Goal: Task Accomplishment & Management: Manage account settings

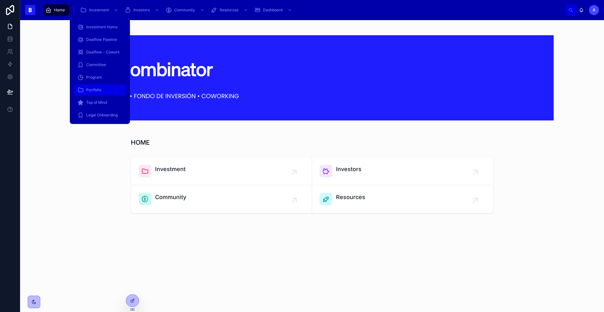
click at [97, 92] on span "Portfolio" at bounding box center [93, 89] width 15 height 5
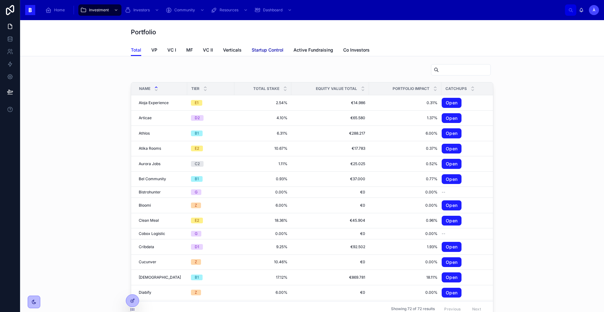
click at [262, 54] on link "Startup Control" at bounding box center [268, 50] width 32 height 13
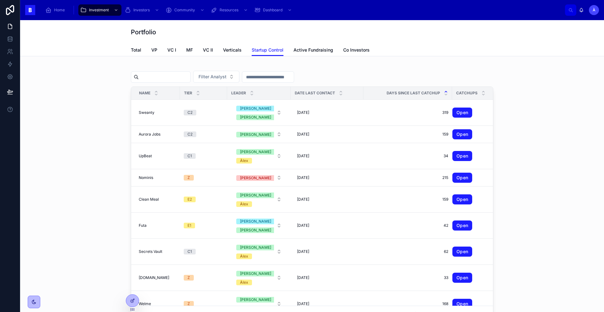
click at [445, 92] on icon at bounding box center [446, 91] width 2 height 1
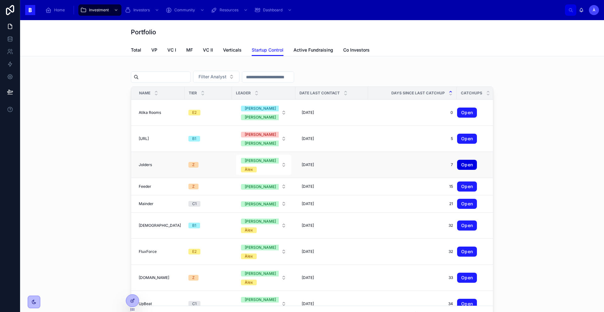
click at [457, 166] on link "Open" at bounding box center [467, 165] width 20 height 10
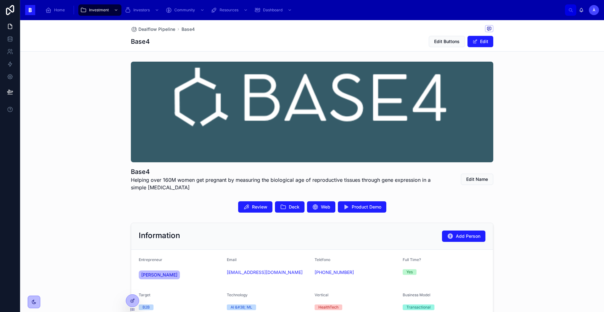
scroll to position [6, 0]
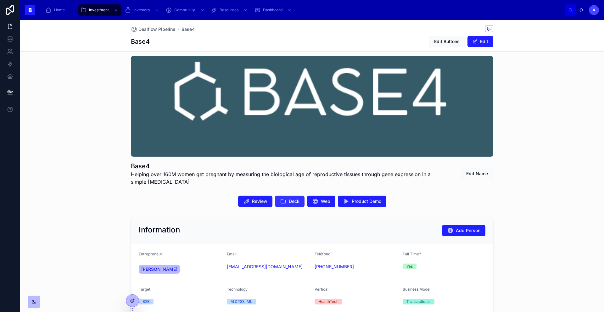
click at [283, 202] on button "Deck" at bounding box center [290, 201] width 30 height 11
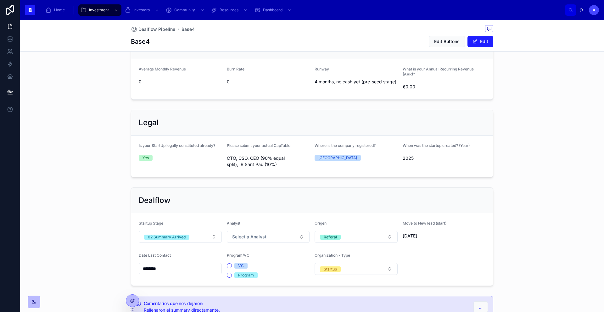
scroll to position [374, 0]
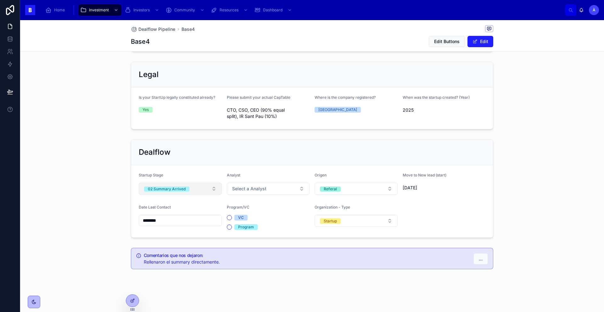
click at [195, 189] on button "02 Summary Arrived" at bounding box center [180, 189] width 83 height 12
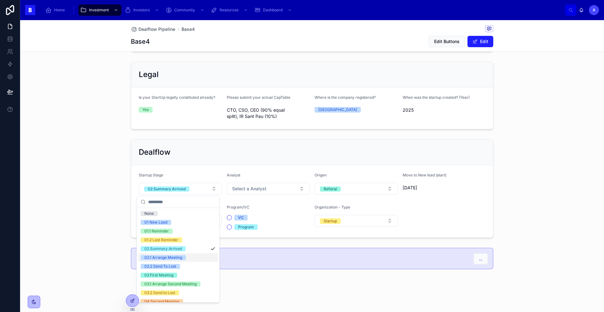
click at [171, 258] on div "02.1 Arrange Meeting" at bounding box center [163, 257] width 38 height 5
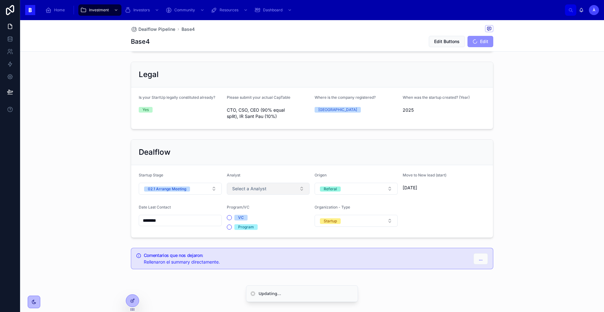
click at [239, 191] on span "Select a Analyst" at bounding box center [249, 189] width 34 height 6
click at [238, 238] on div "Àlex" at bounding box center [236, 240] width 8 height 5
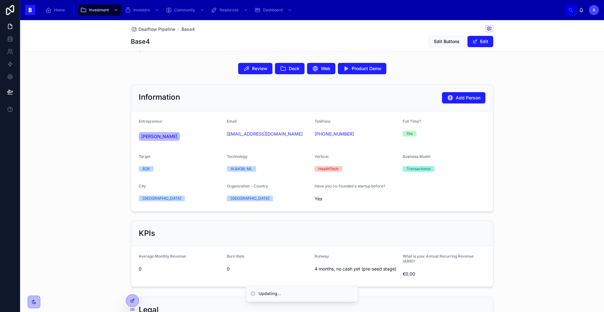
scroll to position [311, 0]
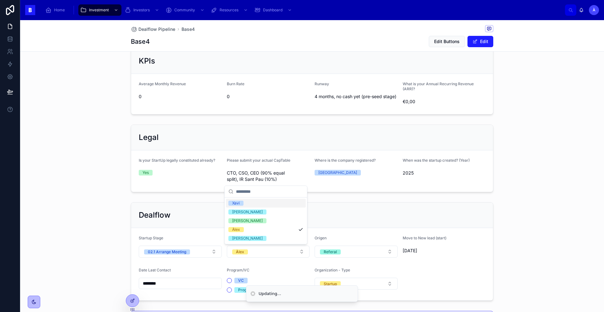
click at [236, 130] on div "Legal" at bounding box center [312, 137] width 362 height 25
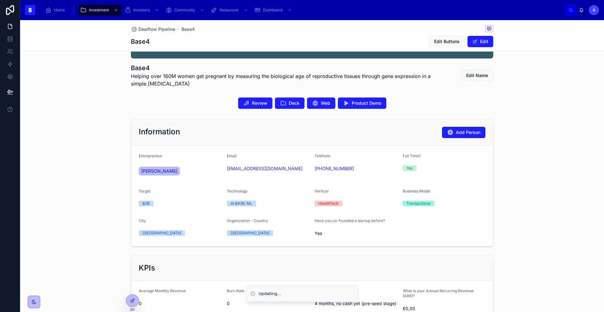
scroll to position [0, 0]
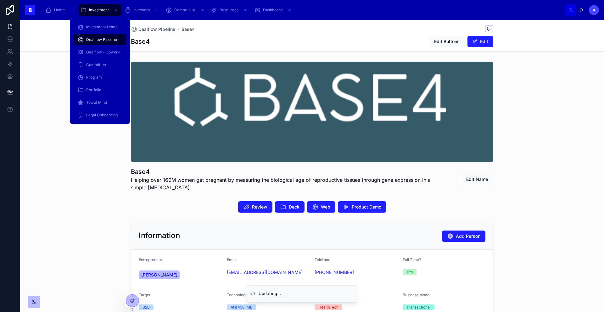
click at [97, 36] on div "Dealflow Pipeline" at bounding box center [99, 40] width 45 height 10
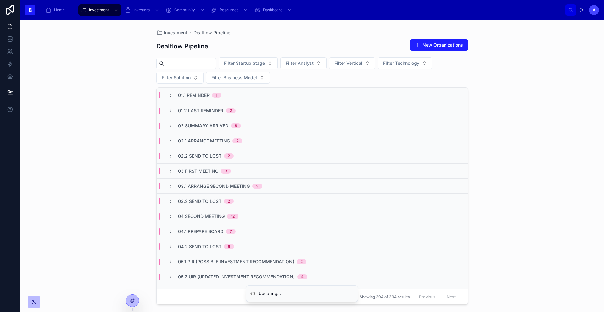
click at [211, 124] on span "02 Summary Arrived" at bounding box center [203, 126] width 50 height 6
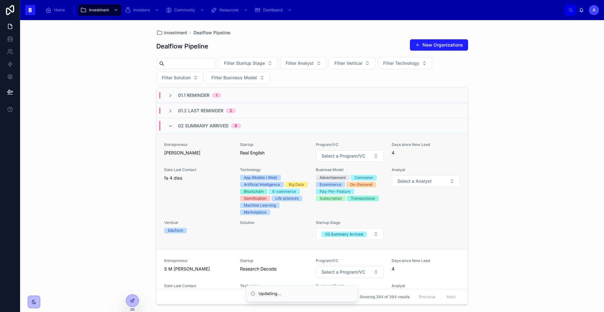
click at [221, 157] on div "Entrepreneur Frank Ferguson" at bounding box center [198, 152] width 68 height 20
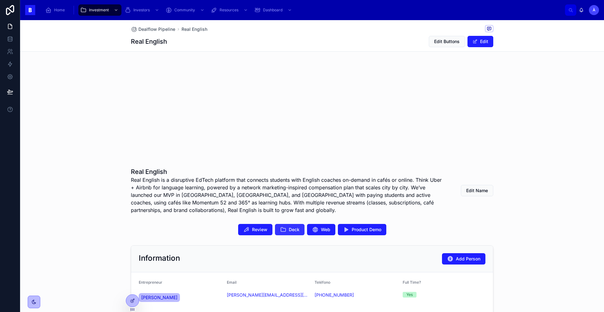
click at [290, 229] on span "Deck" at bounding box center [294, 230] width 11 height 6
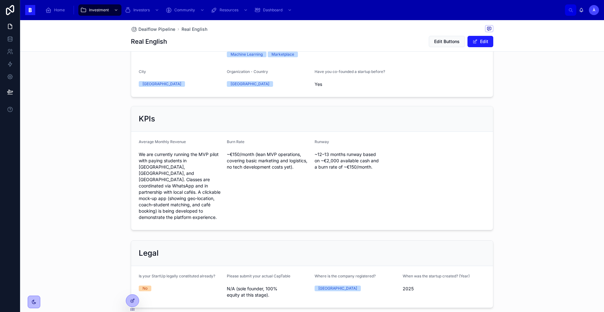
scroll to position [469, 0]
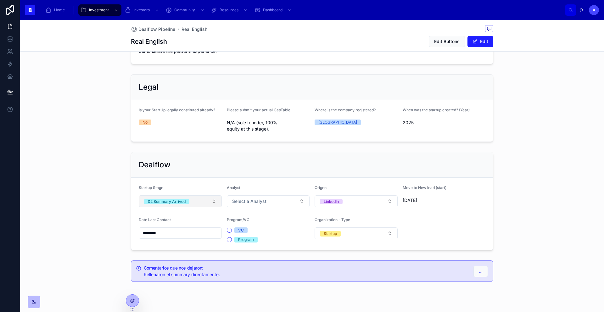
click at [190, 195] on button "02 Summary Arrived" at bounding box center [180, 201] width 83 height 12
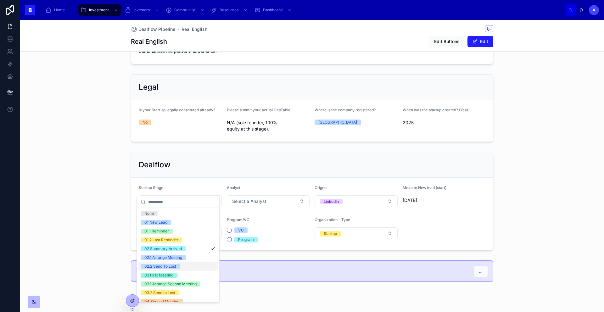
click at [176, 263] on div "02.2 Send To Lost" at bounding box center [178, 266] width 80 height 9
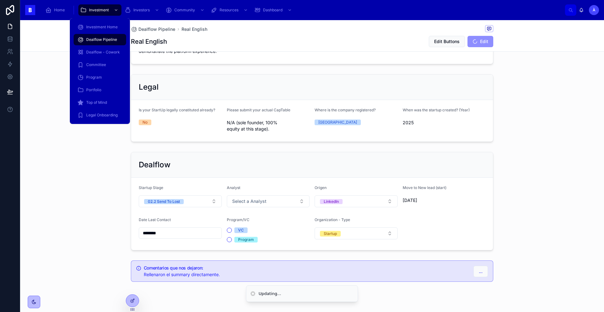
click at [101, 38] on span "Dealflow Pipeline" at bounding box center [101, 39] width 31 height 5
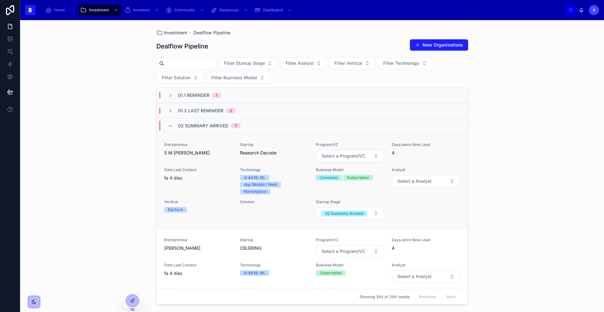
click at [195, 152] on span "S M Shayez Karim" at bounding box center [198, 153] width 68 height 6
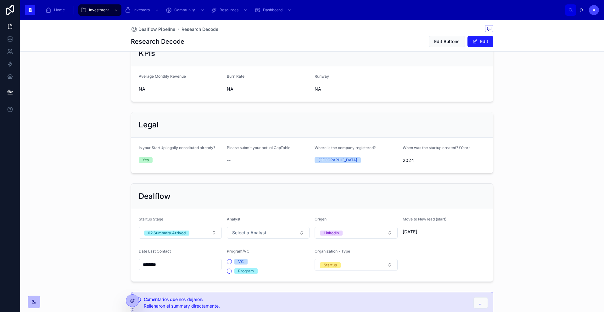
scroll to position [392, 0]
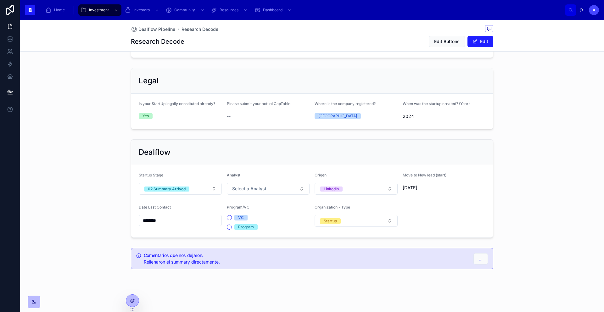
click at [178, 219] on input "********" at bounding box center [180, 220] width 82 height 9
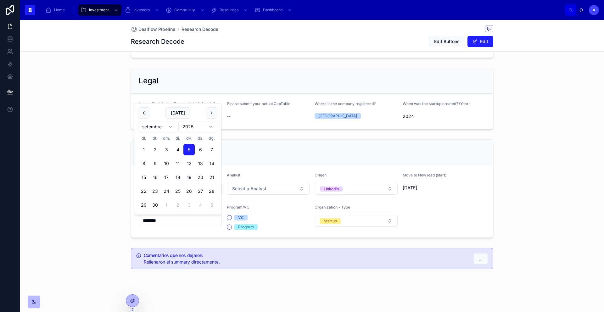
click at [233, 131] on div "Legal Is your StartUp legally constituted already? Yes Please submit your actua…" at bounding box center [312, 98] width 370 height 66
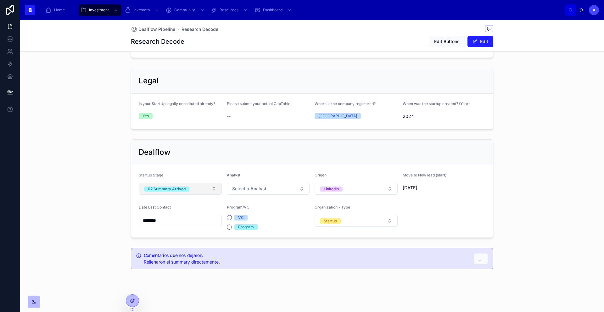
click at [186, 188] on span "02 Summary Arrived" at bounding box center [166, 189] width 45 height 5
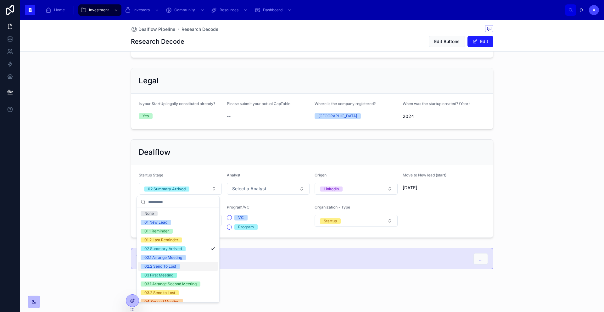
click at [176, 265] on div "02.2 Send To Lost" at bounding box center [160, 266] width 32 height 5
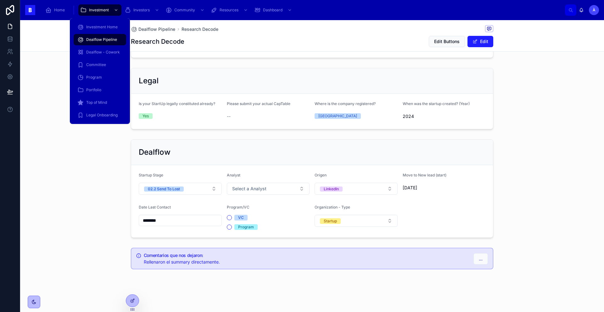
click at [105, 38] on span "Dealflow Pipeline" at bounding box center [101, 39] width 31 height 5
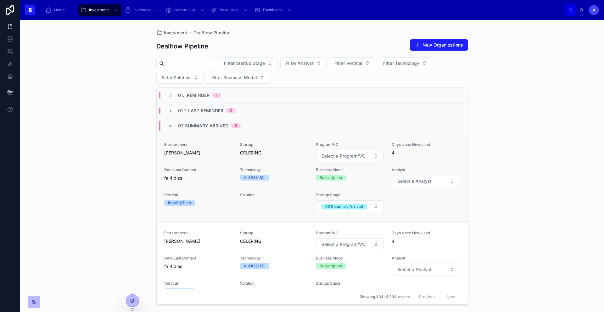
click at [222, 145] on span "Entrepreneur" at bounding box center [198, 144] width 68 height 5
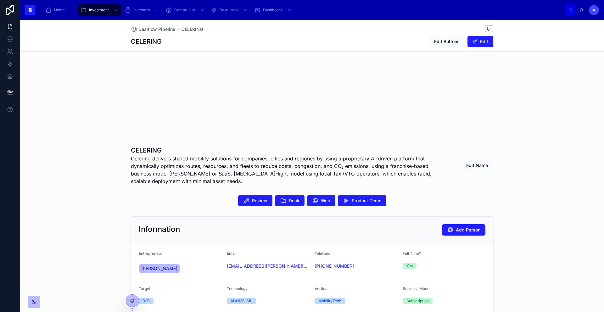
scroll to position [31, 0]
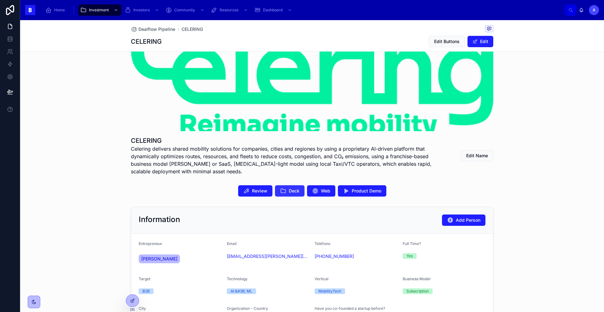
click at [286, 186] on button "Deck" at bounding box center [290, 190] width 30 height 11
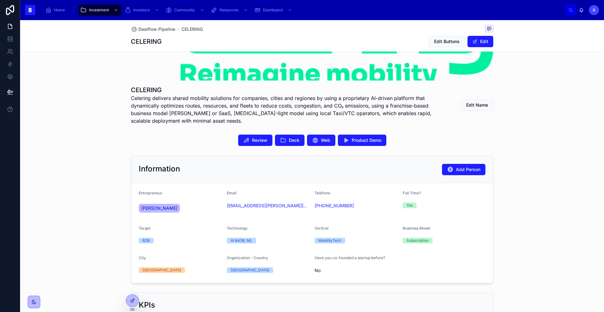
scroll to position [78, 0]
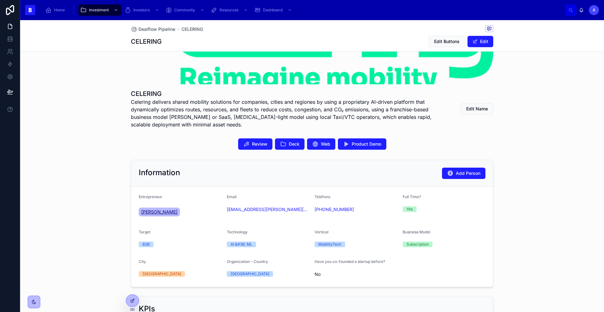
click at [166, 214] on span "Sergio Fernandez" at bounding box center [159, 212] width 36 height 6
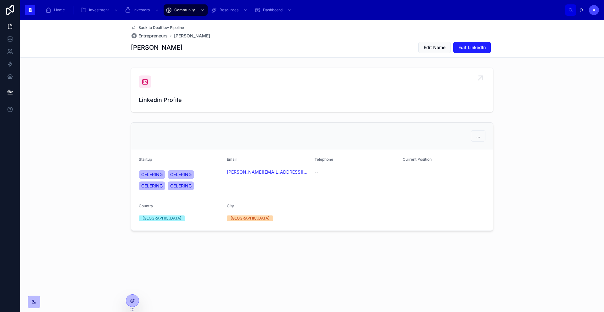
click at [143, 87] on div at bounding box center [145, 82] width 13 height 13
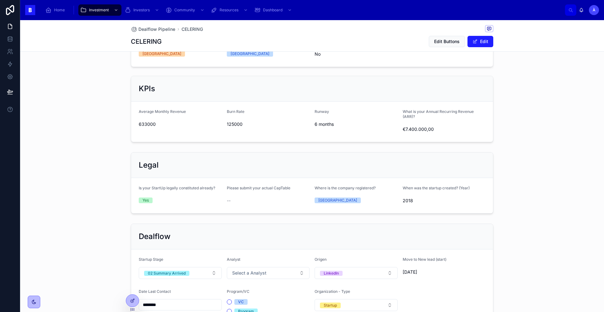
scroll to position [321, 0]
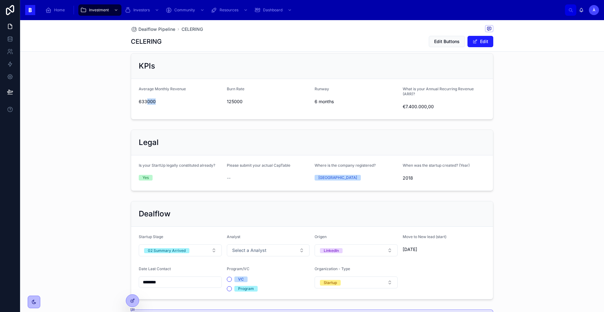
drag, startPoint x: 144, startPoint y: 102, endPoint x: 122, endPoint y: 112, distance: 24.3
click at [122, 112] on div "Information Add Person Entrepreneur Sergio Fernandez Email extended.sergio.diez…" at bounding box center [312, 18] width 584 height 208
click at [212, 109] on div "Average Monthly Revenue 633000" at bounding box center [180, 99] width 83 height 25
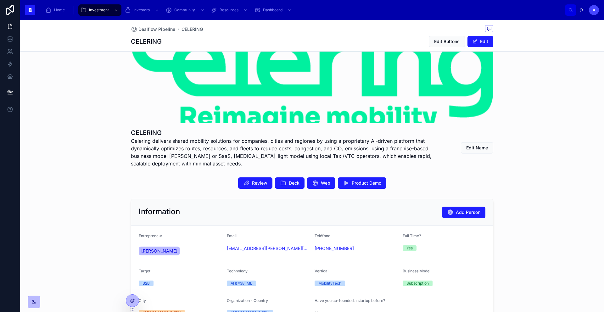
scroll to position [0, 0]
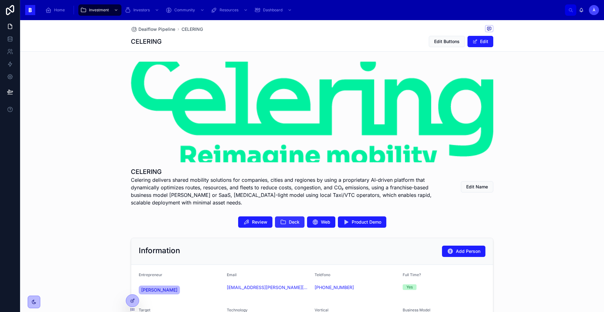
click at [285, 221] on button "Deck" at bounding box center [290, 221] width 30 height 11
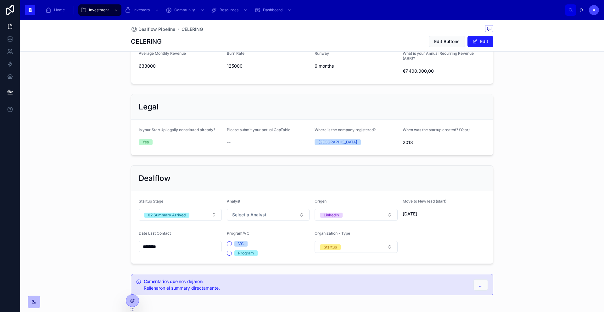
scroll to position [383, 0]
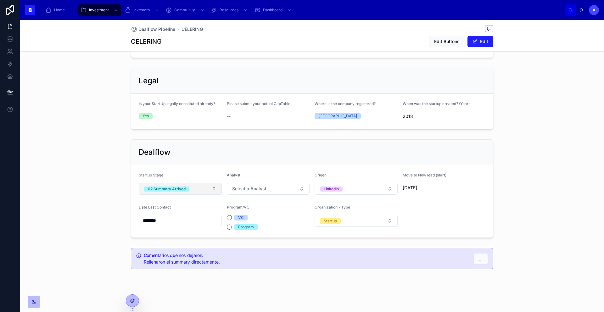
click at [199, 186] on button "02 Summary Arrived" at bounding box center [180, 189] width 83 height 12
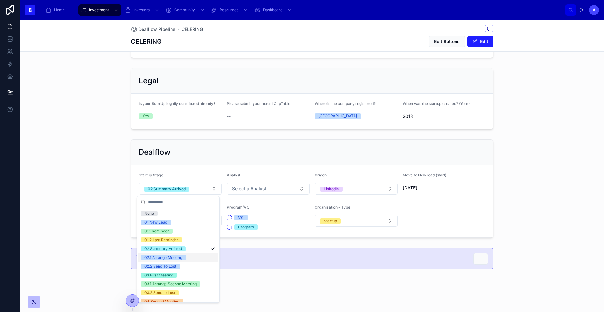
click at [184, 258] on span "02.1 Arrange Meeting" at bounding box center [163, 257] width 45 height 5
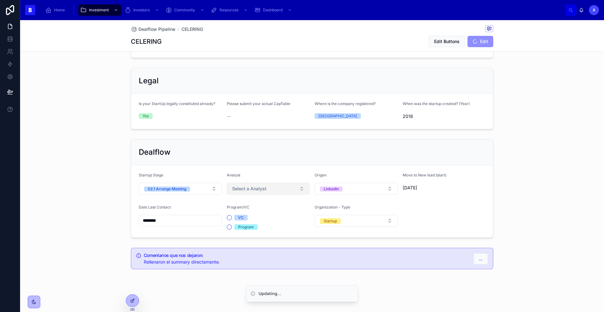
click at [240, 191] on span "Select a Analyst" at bounding box center [249, 189] width 34 height 6
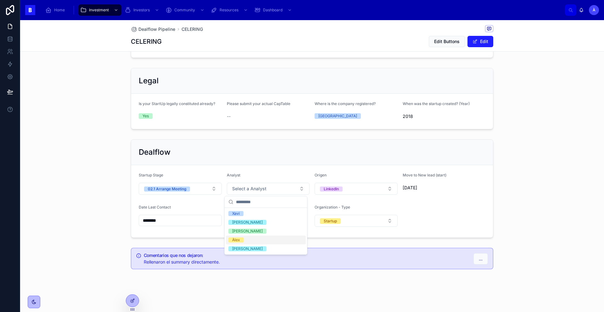
drag, startPoint x: 239, startPoint y: 240, endPoint x: 236, endPoint y: 223, distance: 17.3
click at [239, 240] on div "Àlex" at bounding box center [236, 240] width 8 height 5
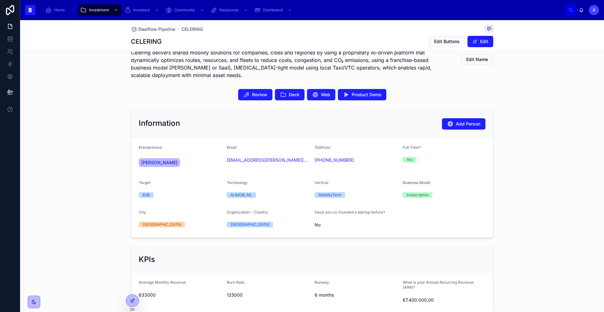
scroll to position [0, 0]
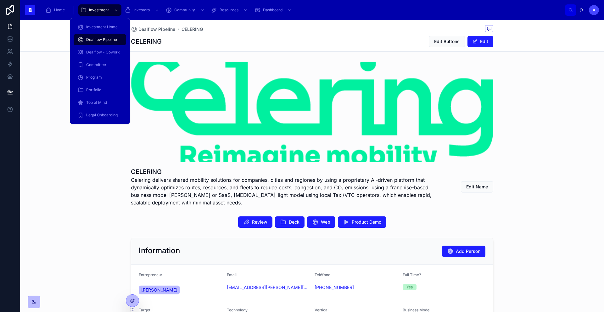
click at [104, 37] on span "Dealflow Pipeline" at bounding box center [101, 39] width 31 height 5
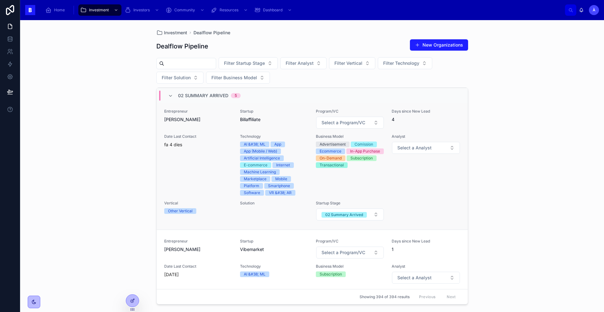
scroll to position [302, 0]
